Goal: Transaction & Acquisition: Book appointment/travel/reservation

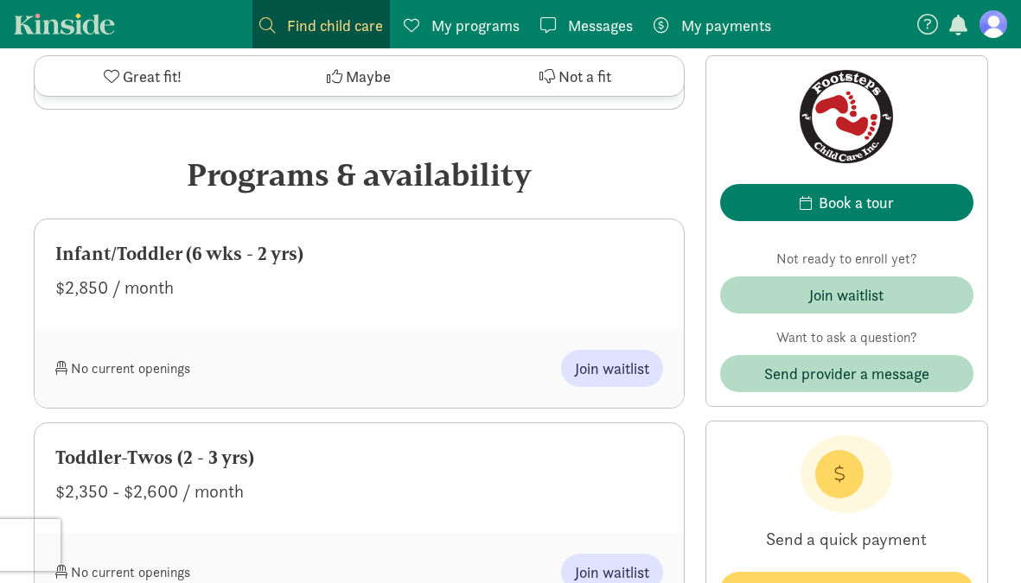
scroll to position [761, 0]
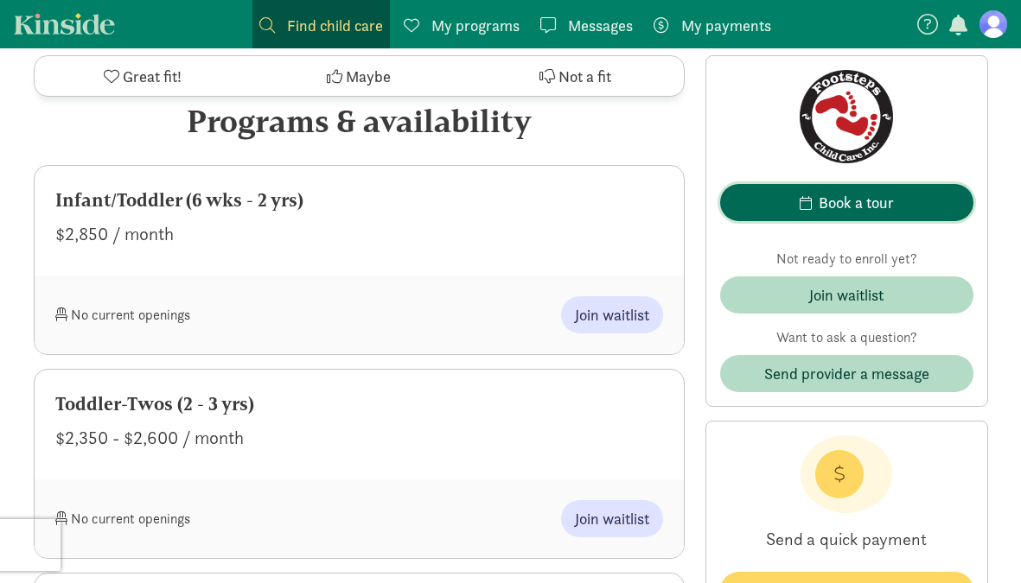
click at [831, 203] on div "Book a tour" at bounding box center [855, 202] width 75 height 23
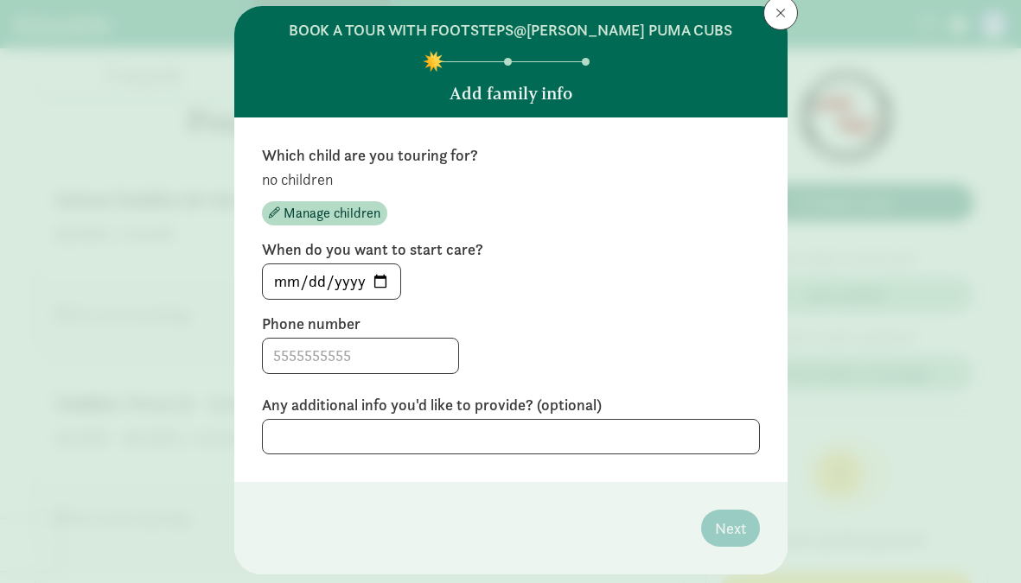
scroll to position [67, 0]
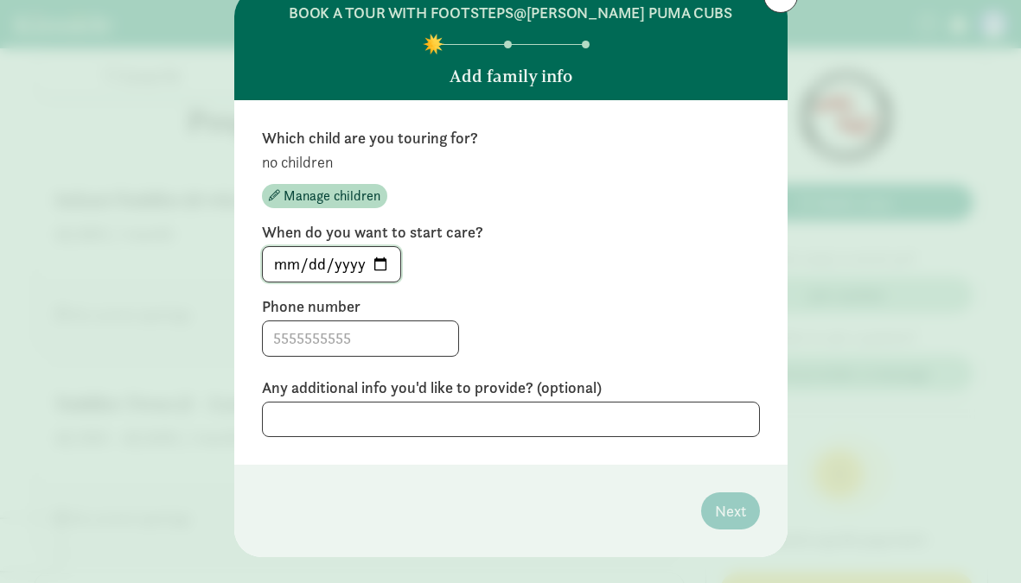
click at [292, 259] on input "[DATE]" at bounding box center [331, 264] width 137 height 35
click at [389, 265] on input "[DATE]" at bounding box center [331, 264] width 137 height 35
click at [381, 264] on input "[DATE]" at bounding box center [331, 264] width 137 height 35
type input "[DATE]"
click at [311, 340] on input at bounding box center [360, 338] width 195 height 35
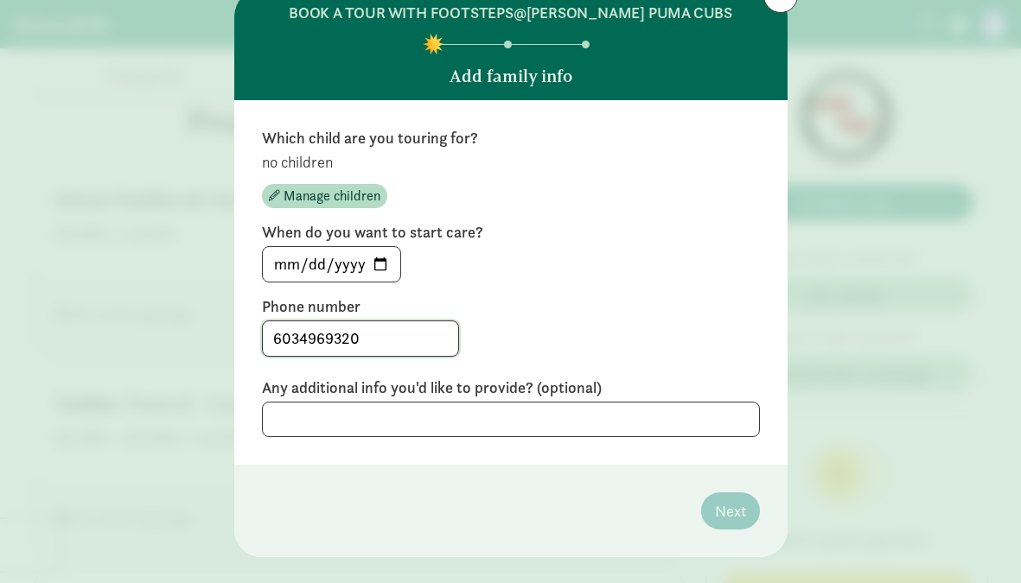
type input "6034969320"
click at [466, 425] on textarea "Looking for care of my future [DEMOGRAPHIC_DATA] son." at bounding box center [511, 419] width 498 height 35
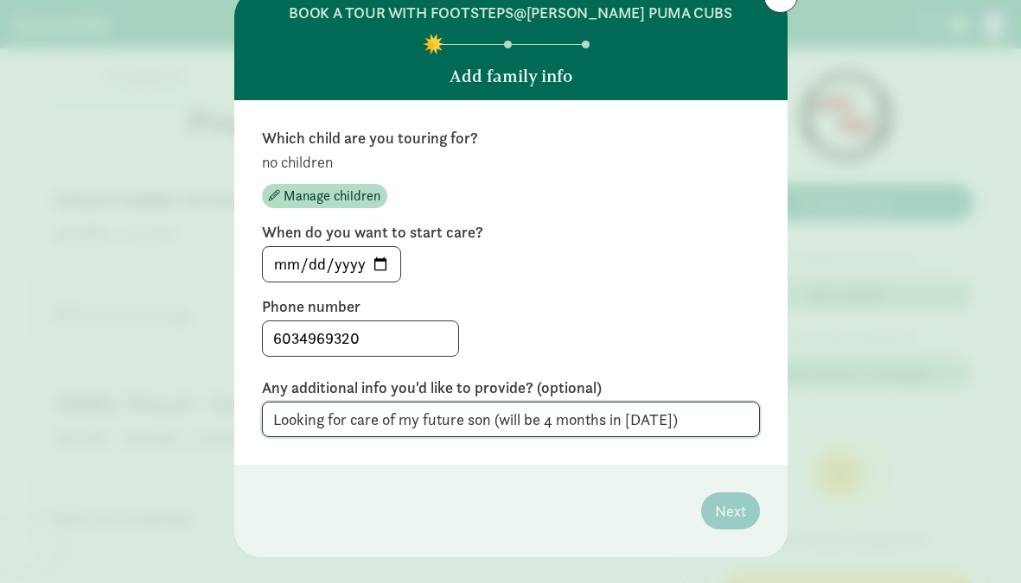
scroll to position [96, 0]
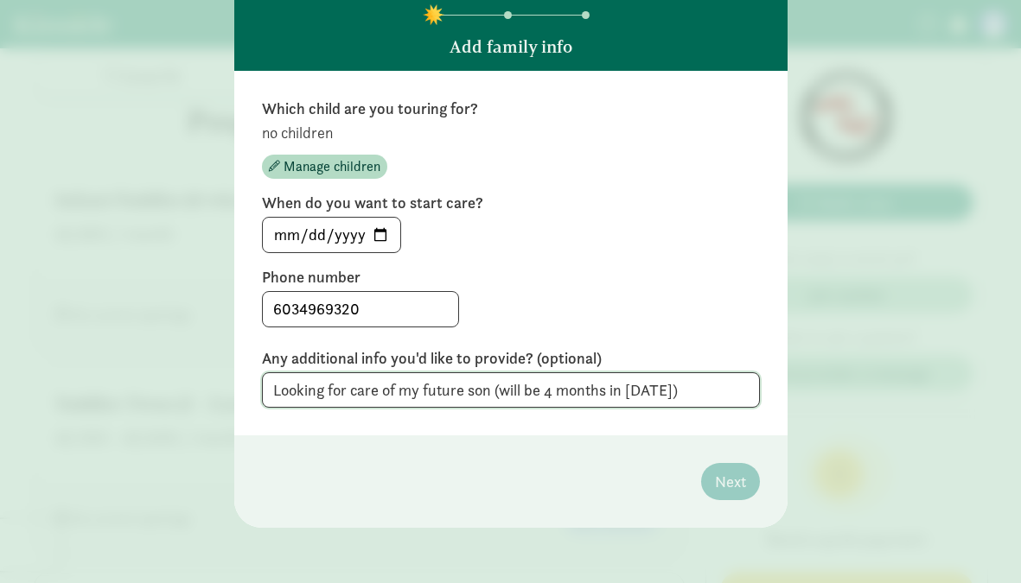
click at [690, 394] on textarea "Looking for care of my future son (will be 4 months in [DATE])" at bounding box center [511, 389] width 498 height 35
type textarea "Looking for care of my future son (will be 4 months in [DATE])"
click at [667, 378] on textarea "Looking for care of my future son (will be 4 months in [DATE])" at bounding box center [511, 389] width 498 height 35
click at [709, 373] on textarea "Looking for care of my future son (will be 4 months in [DATE])" at bounding box center [511, 389] width 498 height 35
click at [709, 385] on textarea "Looking for care of my future son (will be 4 months in [DATE])" at bounding box center [511, 389] width 498 height 35
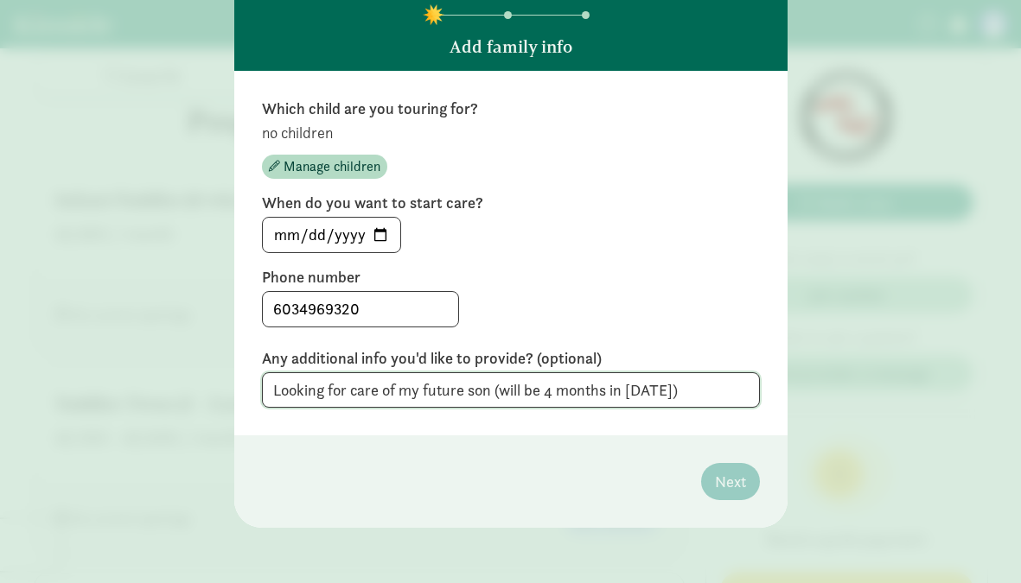
click at [676, 400] on textarea "Looking for care of my future son (will be 4 months in [DATE])" at bounding box center [511, 389] width 498 height 35
click at [355, 311] on input "6034969320" at bounding box center [360, 309] width 195 height 35
click at [367, 311] on input "6034969320" at bounding box center [360, 309] width 195 height 35
click at [490, 228] on div "[DATE]" at bounding box center [511, 235] width 498 height 36
click at [347, 167] on span "Manage children" at bounding box center [331, 166] width 97 height 21
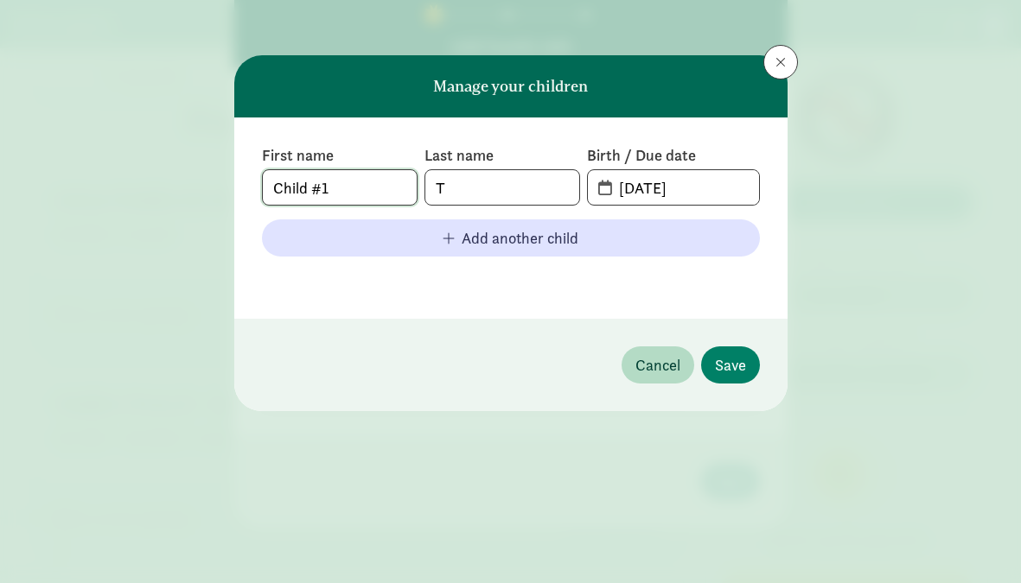
click at [315, 188] on input "Child #1" at bounding box center [340, 187] width 154 height 35
click at [466, 191] on input "T" at bounding box center [502, 187] width 154 height 35
click at [275, 183] on input "Child #1" at bounding box center [340, 187] width 154 height 35
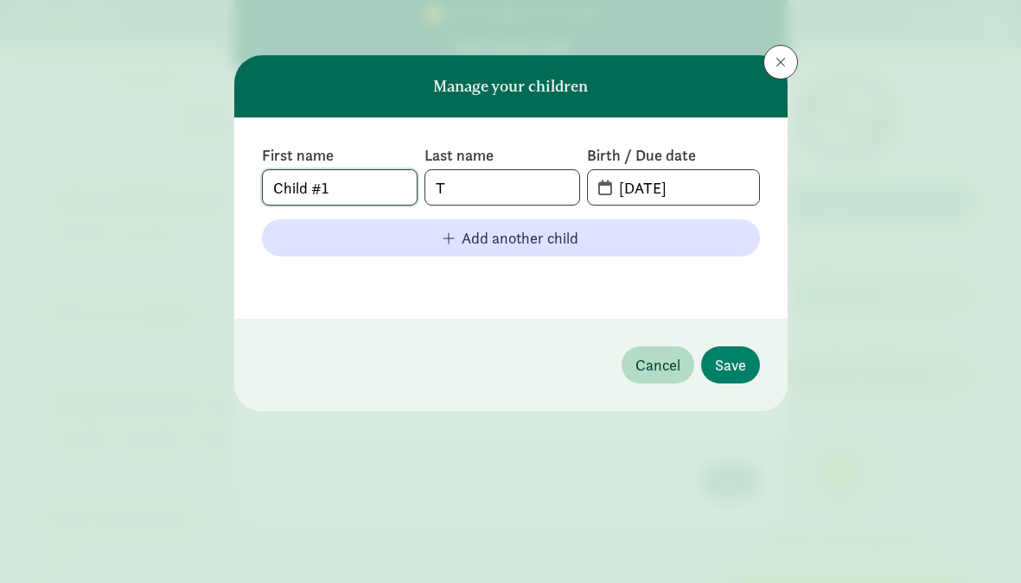
click at [275, 183] on input "Child #1" at bounding box center [340, 187] width 154 height 35
type input "Tbn"
type input "[PERSON_NAME]"
click at [274, 190] on input "Tbn" at bounding box center [340, 187] width 154 height 35
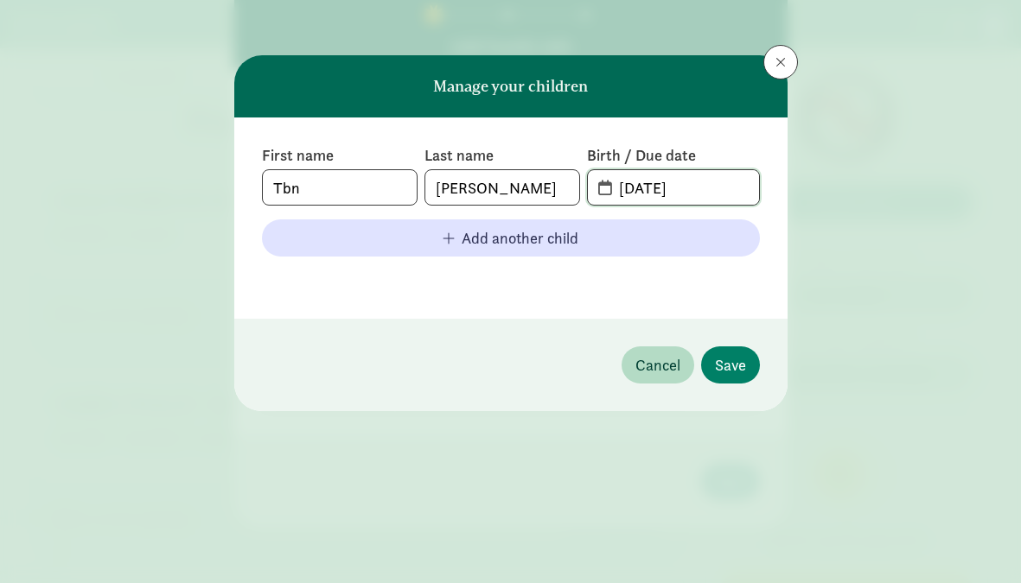
click at [638, 194] on input "[DATE]" at bounding box center [682, 187] width 149 height 35
drag, startPoint x: 626, startPoint y: 191, endPoint x: 725, endPoint y: 192, distance: 98.5
click at [725, 192] on span "[DATE]" at bounding box center [682, 187] width 149 height 35
type input "[DATE]"
click at [599, 298] on div "First name [PERSON_NAME] Last name [PERSON_NAME] Birth / Due date [DATE] Add an…" at bounding box center [510, 218] width 553 height 201
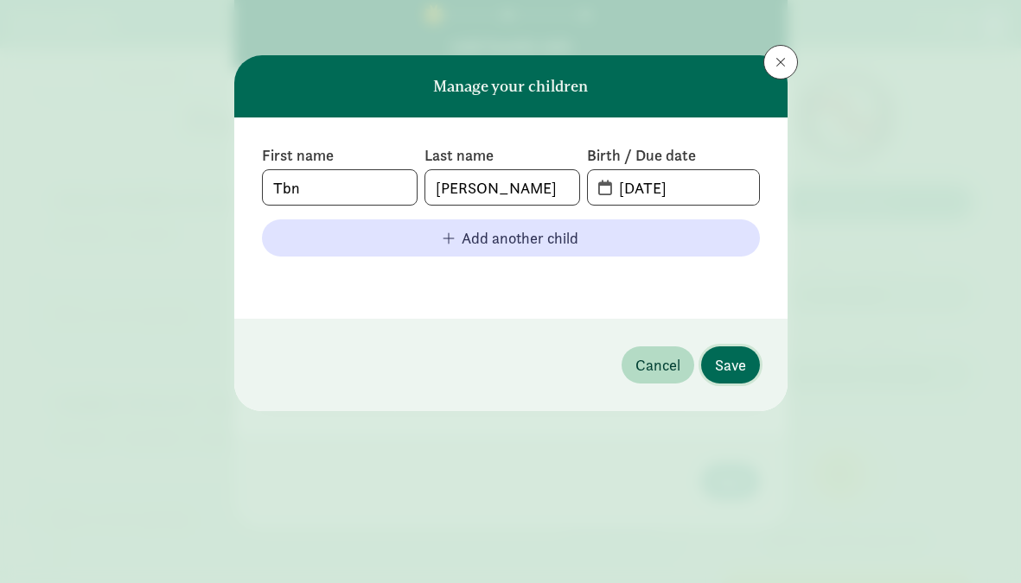
click at [742, 353] on button "Save" at bounding box center [730, 365] width 59 height 37
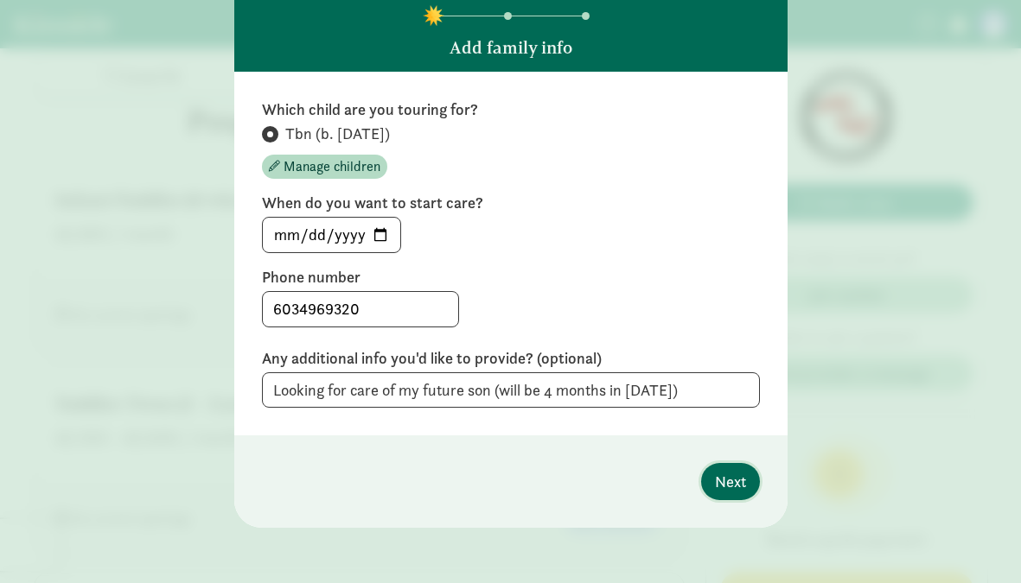
click at [724, 492] on span "Next" at bounding box center [730, 481] width 31 height 23
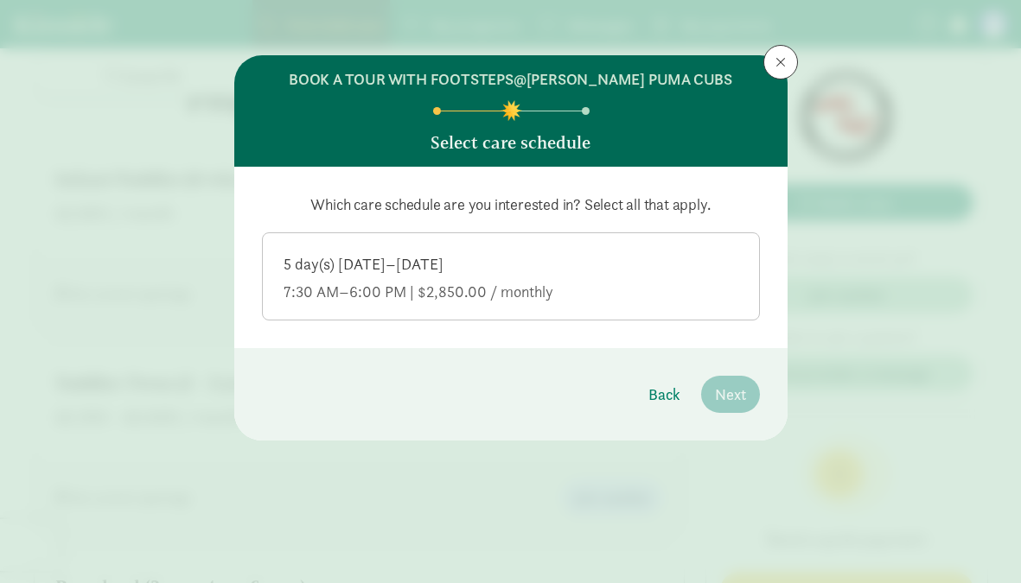
scroll to position [826, 0]
click at [416, 277] on div "5 day(s) [DATE]–[DATE] 7:30 AM–6:00 PM | $2,850.00 / monthly" at bounding box center [510, 278] width 455 height 48
click at [0, 0] on input "5 day(s) [DATE]–[DATE] 7:30 AM–6:00 PM | $2,850.00 / monthly" at bounding box center [0, 0] width 0 height 0
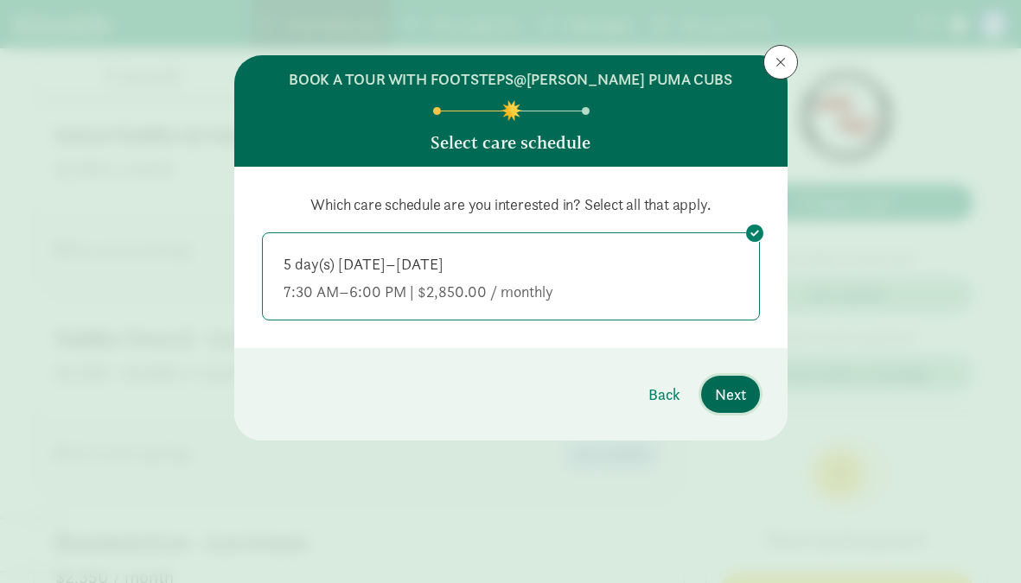
click at [723, 407] on button "Next" at bounding box center [730, 394] width 59 height 37
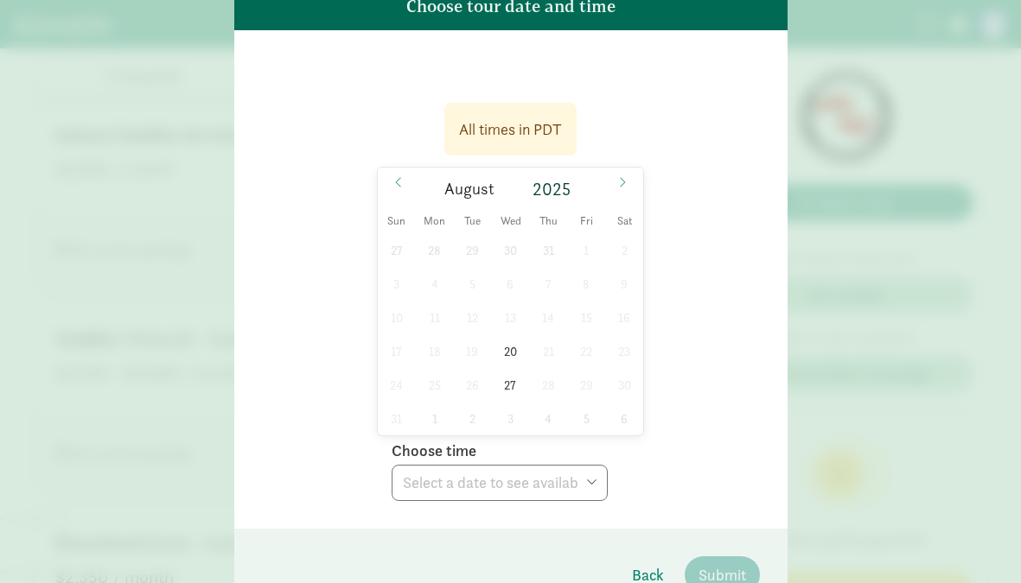
scroll to position [140, 0]
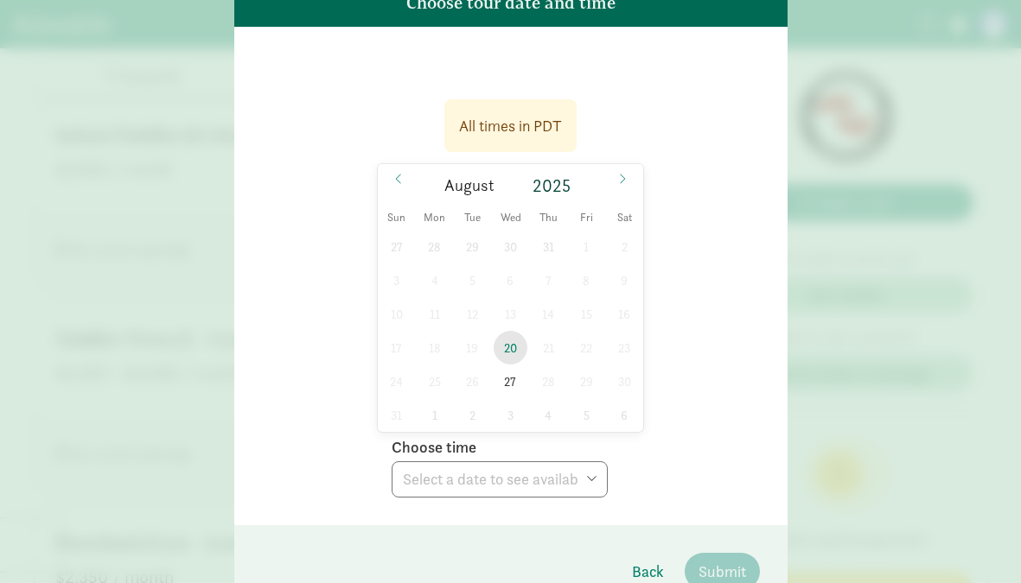
click at [512, 351] on span "20" at bounding box center [510, 348] width 34 height 34
click at [588, 480] on select "Choose time 03:00 PM" at bounding box center [499, 479] width 216 height 36
select select "[DATE]T15:00:00.000-07:00"
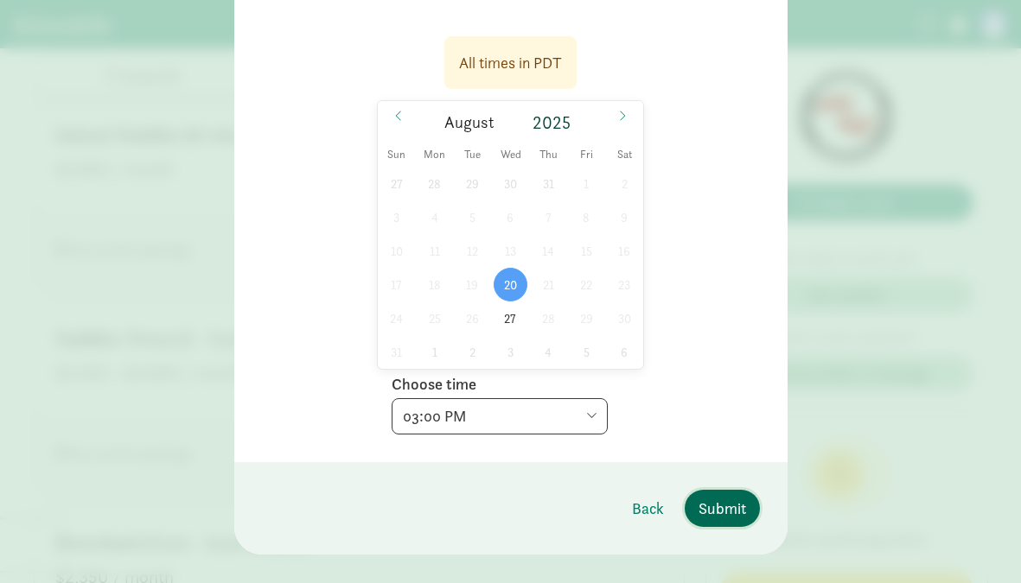
click at [724, 510] on span "Submit" at bounding box center [722, 508] width 48 height 23
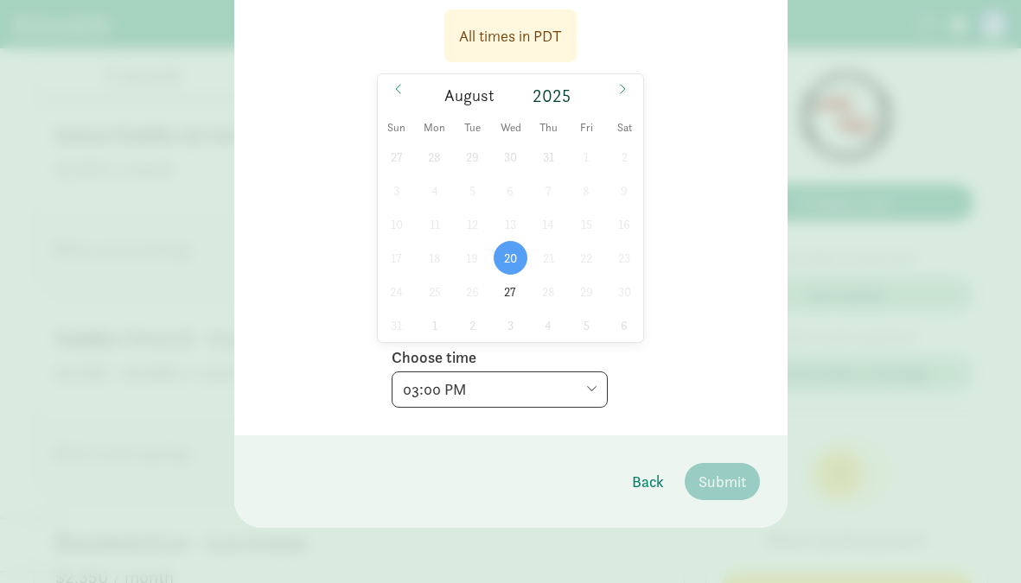
scroll to position [0, 0]
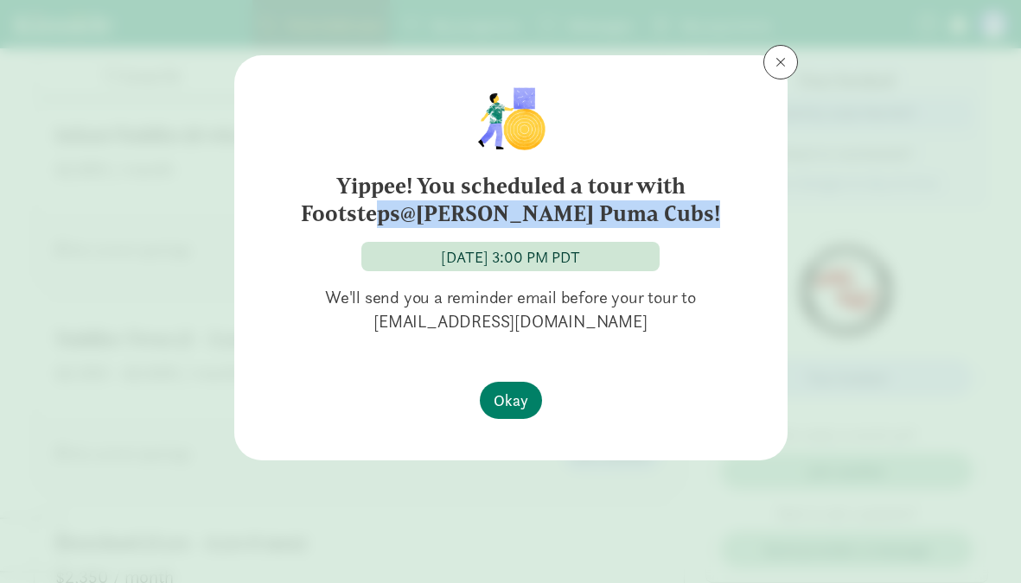
drag, startPoint x: 360, startPoint y: 215, endPoint x: 692, endPoint y: 217, distance: 331.8
click at [692, 217] on h6 "Yippee! You scheduled a tour with Footsteps@[PERSON_NAME] Puma Cubs!" at bounding box center [510, 200] width 454 height 55
click at [452, 221] on h6 "Yippee! You scheduled a tour with Footsteps@[PERSON_NAME] Puma Cubs!" at bounding box center [510, 200] width 454 height 55
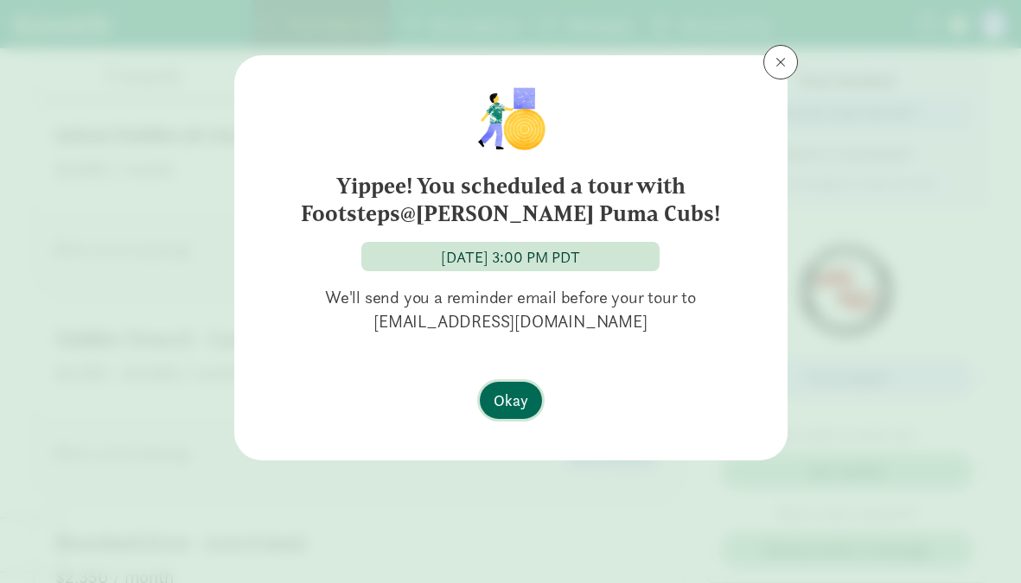
click at [512, 412] on button "Okay" at bounding box center [511, 400] width 62 height 37
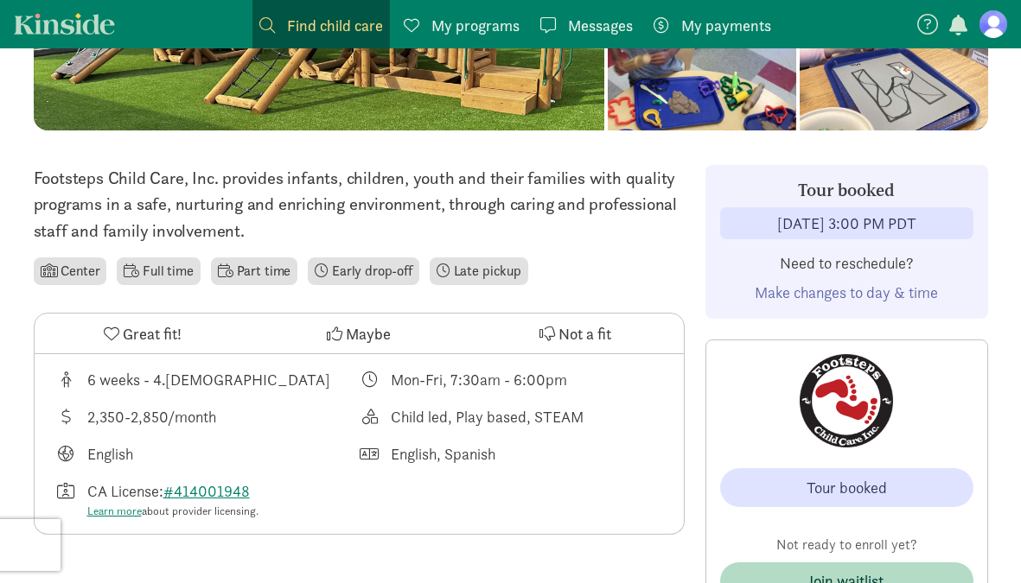
scroll to position [385, 0]
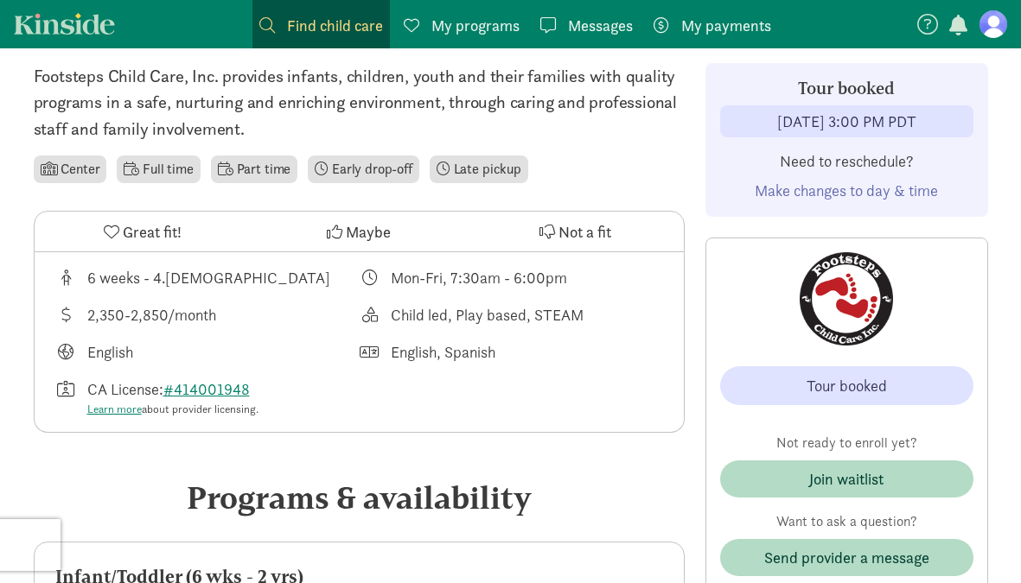
click at [353, 173] on li "Early drop-off" at bounding box center [363, 170] width 111 height 28
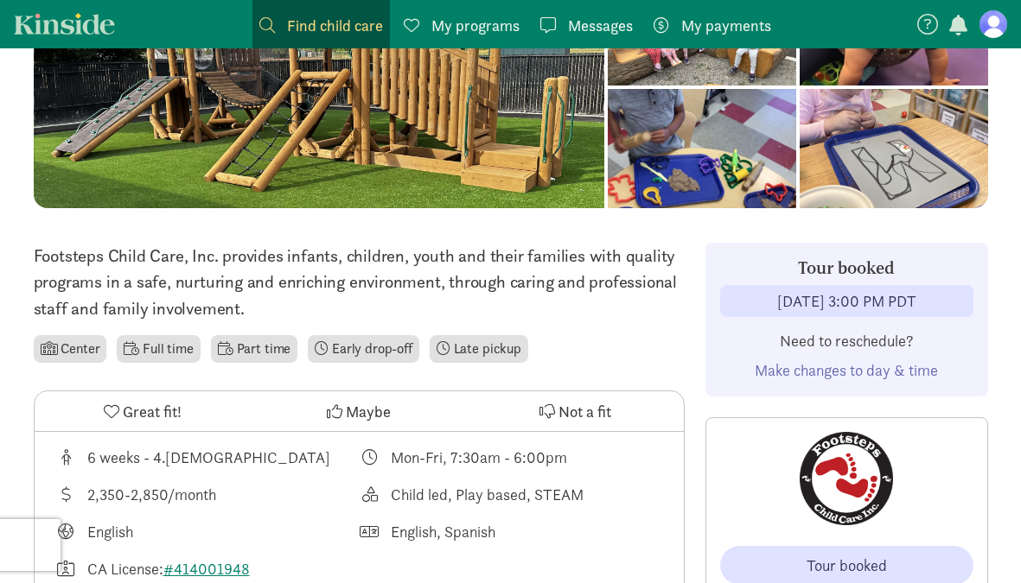
scroll to position [0, 0]
